Goal: Task Accomplishment & Management: Manage account settings

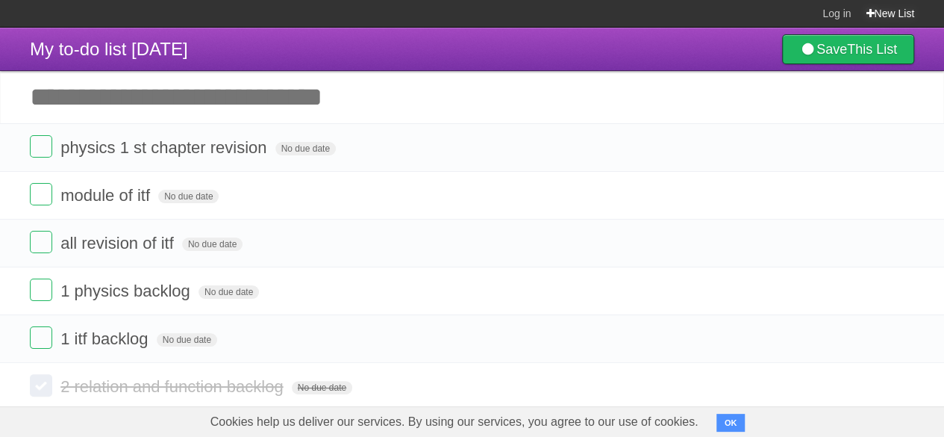
click at [870, 11] on icon at bounding box center [870, 13] width 8 height 12
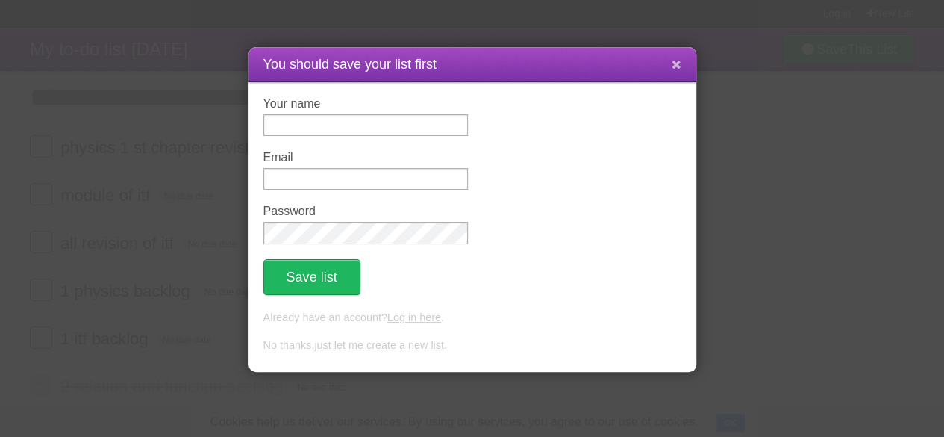
click at [666, 59] on button at bounding box center [677, 65] width 32 height 28
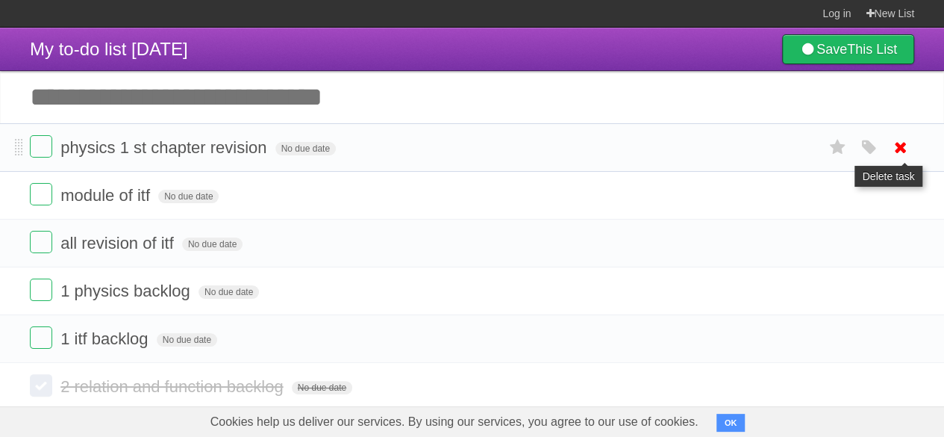
click at [900, 148] on icon at bounding box center [901, 147] width 21 height 25
click at [899, 142] on icon at bounding box center [901, 147] width 21 height 25
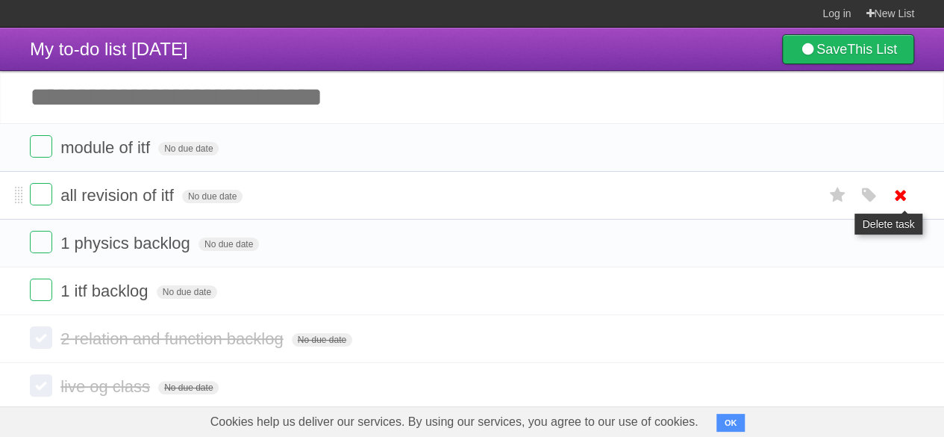
click at [898, 189] on icon at bounding box center [901, 195] width 21 height 25
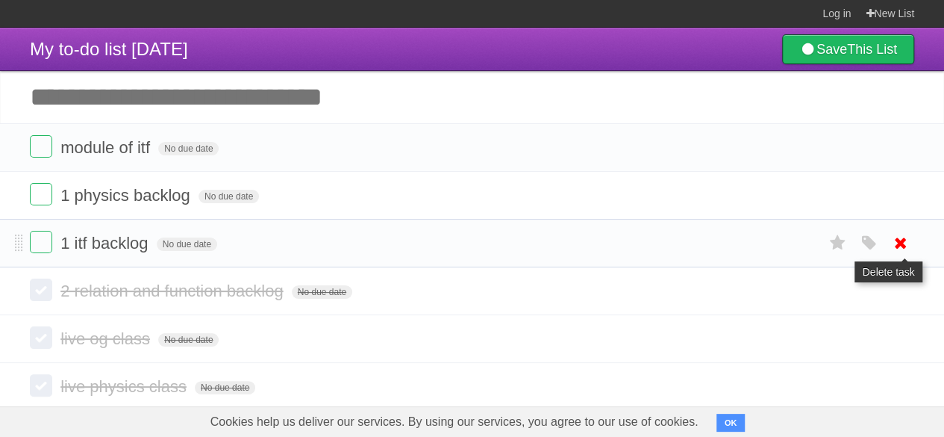
click at [899, 241] on icon at bounding box center [901, 243] width 21 height 25
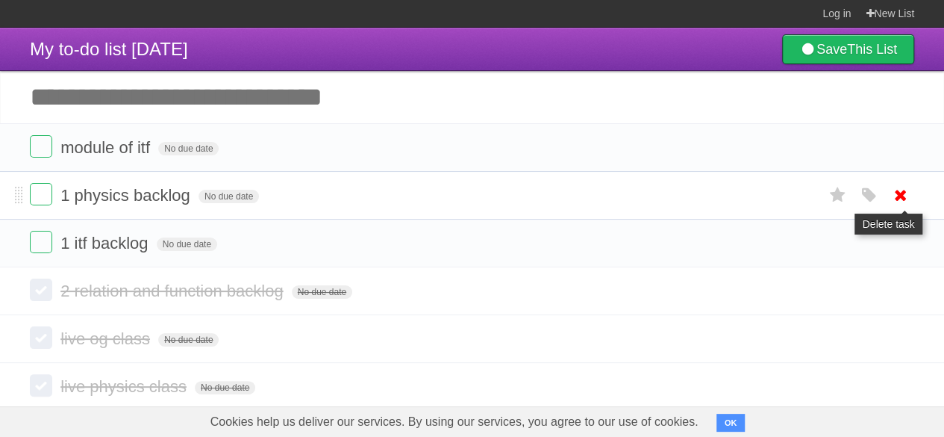
click at [896, 201] on icon at bounding box center [901, 195] width 21 height 25
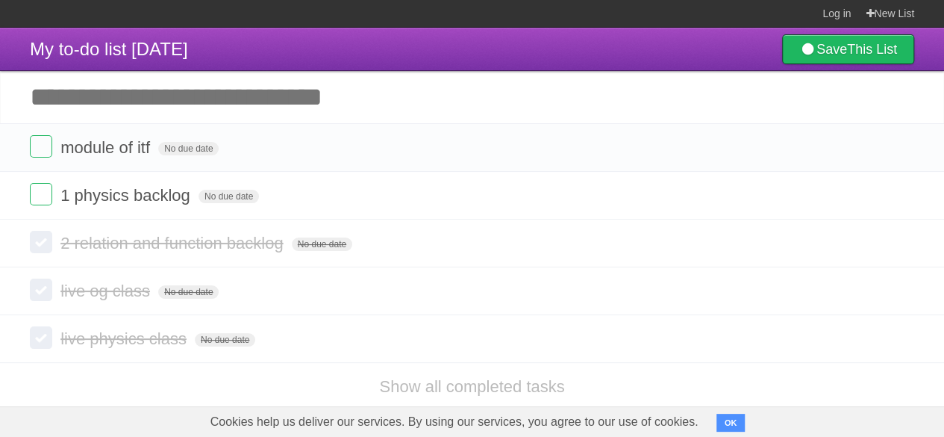
click at [902, 264] on li "2 relation and function backlog No due date White Red Blue Green Purple Orange" at bounding box center [472, 244] width 944 height 48
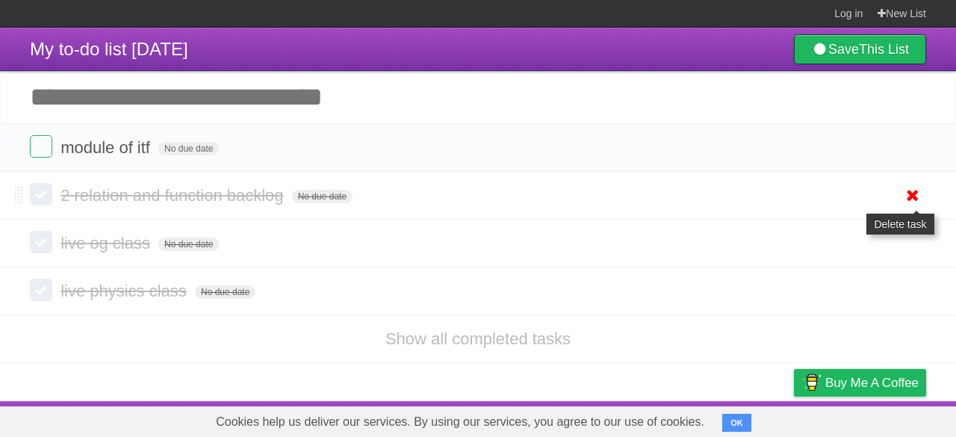
click at [900, 250] on link at bounding box center [912, 243] width 28 height 25
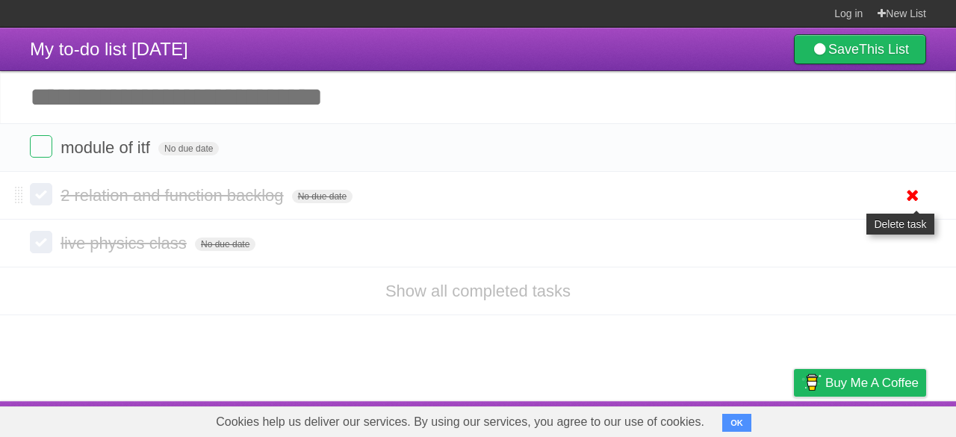
click at [906, 196] on icon at bounding box center [912, 195] width 21 height 25
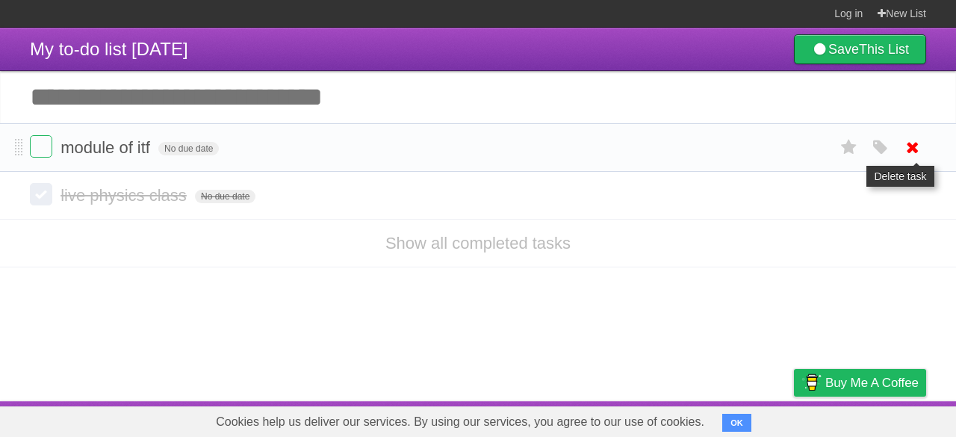
click at [909, 155] on icon at bounding box center [912, 147] width 21 height 25
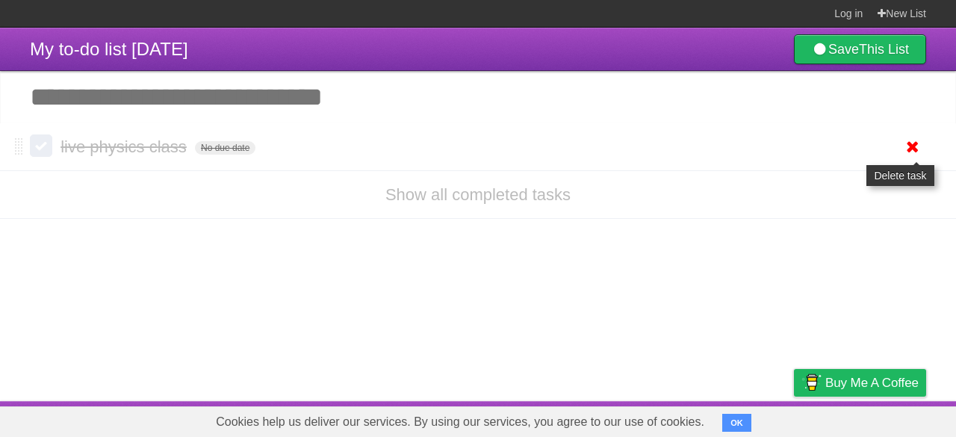
click at [906, 144] on icon at bounding box center [912, 146] width 21 height 25
